Goal: Check status: Check status

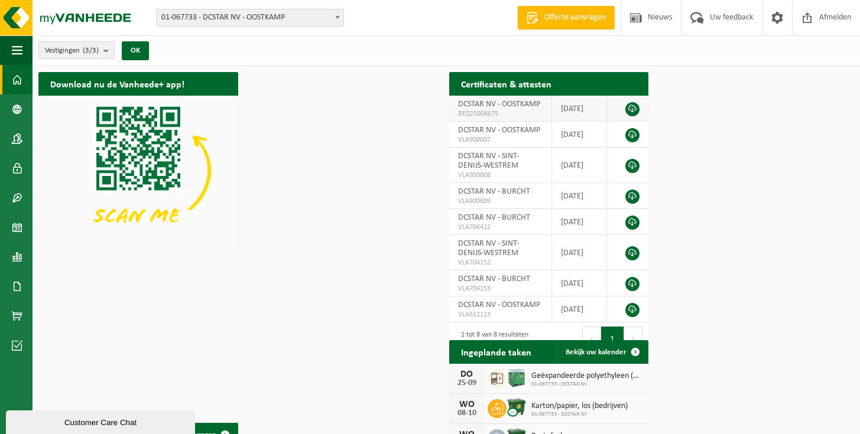
click at [648, 111] on td at bounding box center [627, 109] width 41 height 26
click at [627, 356] on span "Bekijk uw kalender" at bounding box center [596, 353] width 61 height 8
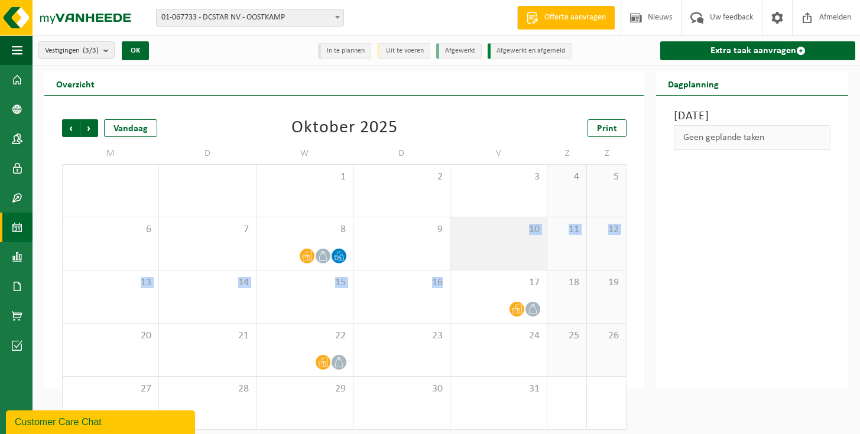
drag, startPoint x: 230, startPoint y: 291, endPoint x: 299, endPoint y: 229, distance: 93.3
click at [299, 229] on tbody "29 30 1 2 3 4 5 6 7 8 9 10 11 12 13 14 15 16 17 18 19 20 21 22 23 24 25 26 27 2…" at bounding box center [344, 297] width 564 height 266
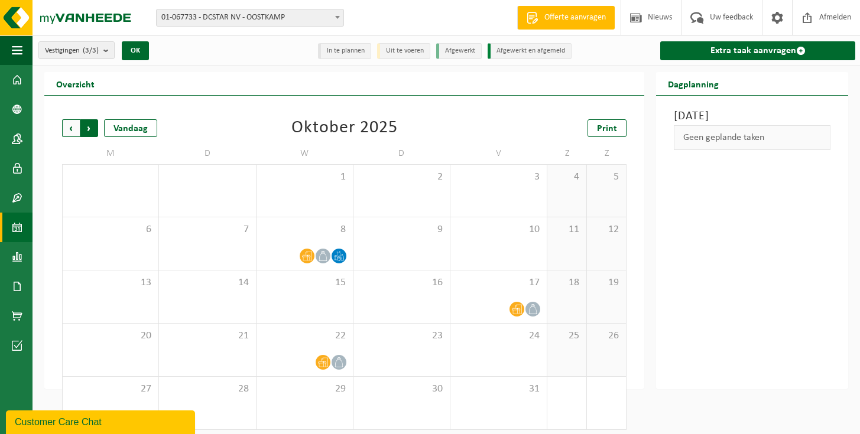
click at [62, 128] on span "Vorige" at bounding box center [71, 128] width 18 height 18
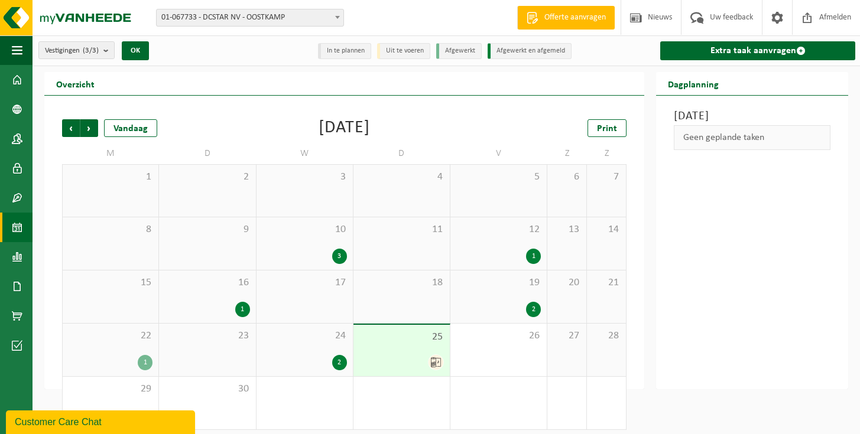
click at [257, 353] on div "24 2" at bounding box center [305, 350] width 96 height 53
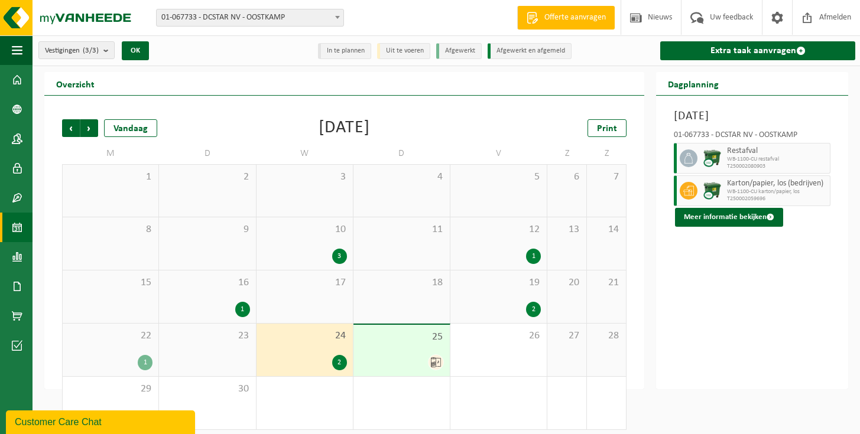
drag, startPoint x: 212, startPoint y: 293, endPoint x: 212, endPoint y: 232, distance: 60.9
click at [257, 283] on div "17" at bounding box center [305, 297] width 96 height 53
